Goal: Obtain resource: Download file/media

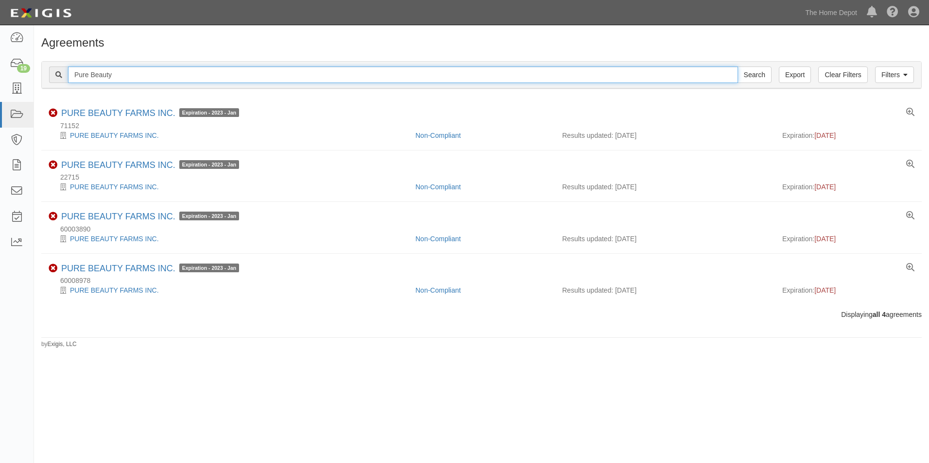
click at [408, 77] on input "Pure Beauty" at bounding box center [403, 75] width 670 height 17
paste input "60016335"
type input "60016335"
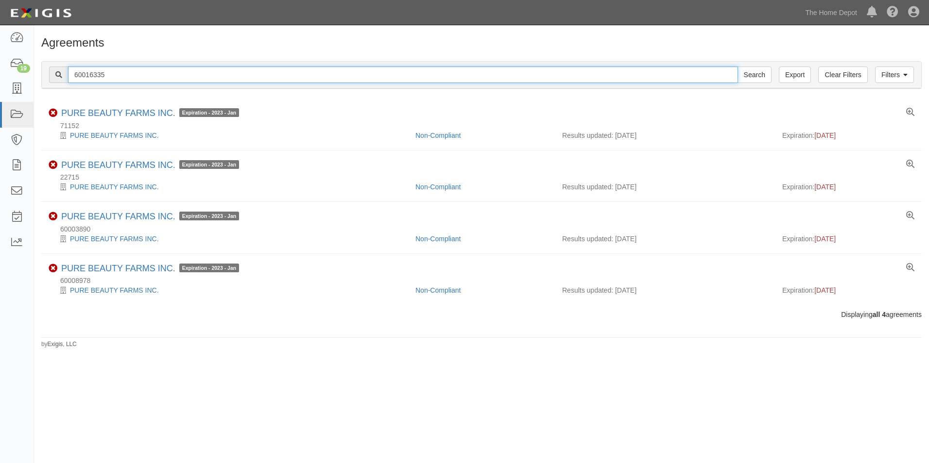
click at [737, 67] on input "Search" at bounding box center [754, 75] width 34 height 17
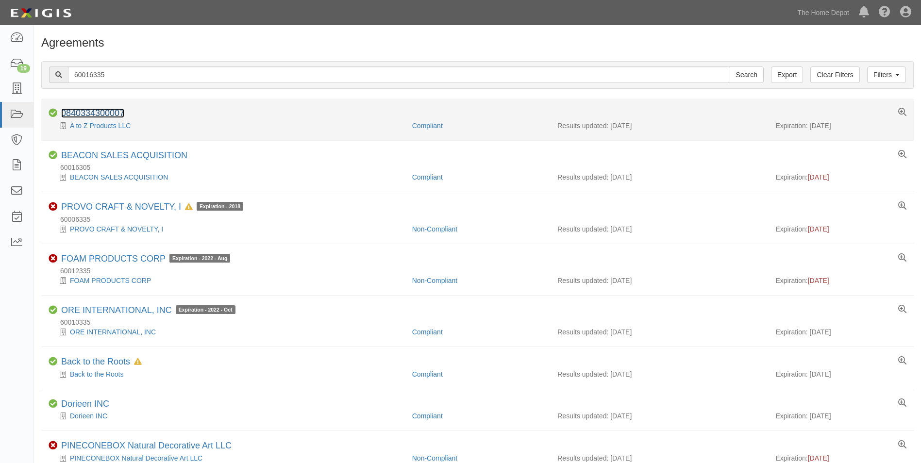
click at [113, 111] on link "0840334300007" at bounding box center [92, 113] width 63 height 10
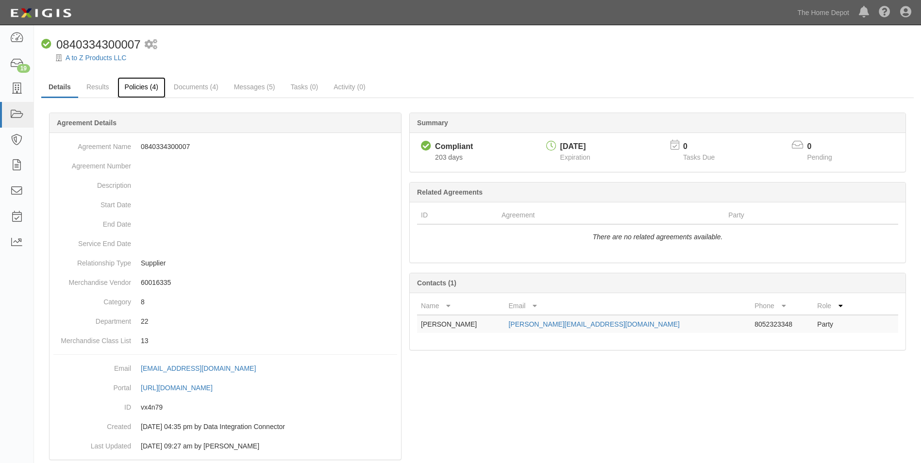
click at [141, 93] on link "Policies (4)" at bounding box center [142, 87] width 48 height 21
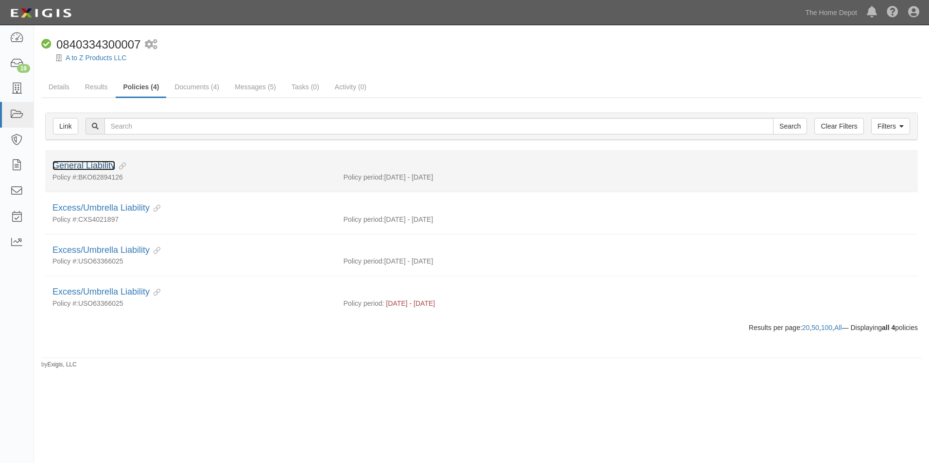
click at [106, 162] on link "General Liability" at bounding box center [83, 166] width 63 height 10
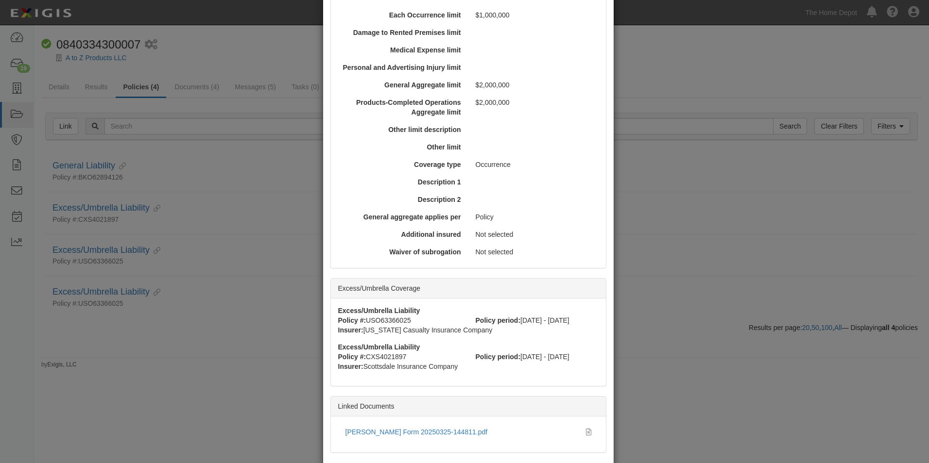
scroll to position [340, 0]
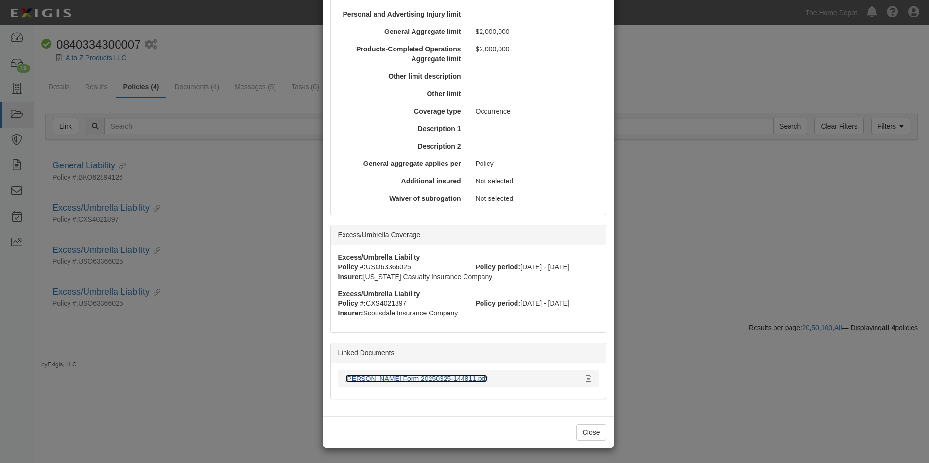
click at [437, 377] on link "[PERSON_NAME] Form 20250325-144811.pdf" at bounding box center [416, 379] width 142 height 8
click at [586, 432] on button "Close" at bounding box center [591, 432] width 30 height 17
